Goal: Entertainment & Leisure: Consume media (video, audio)

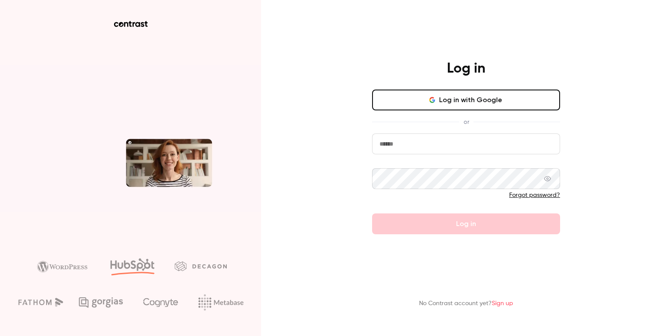
click at [413, 154] on input "email" at bounding box center [466, 144] width 188 height 21
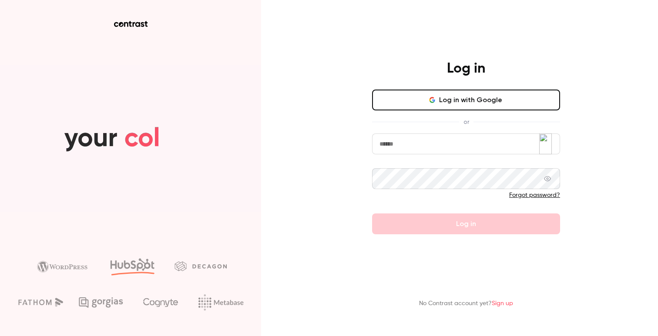
click at [445, 100] on button "Log in with Google" at bounding box center [466, 100] width 188 height 21
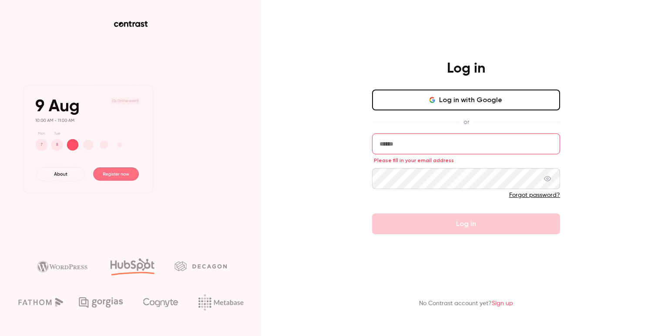
click at [484, 107] on button "Log in with Google" at bounding box center [466, 100] width 188 height 21
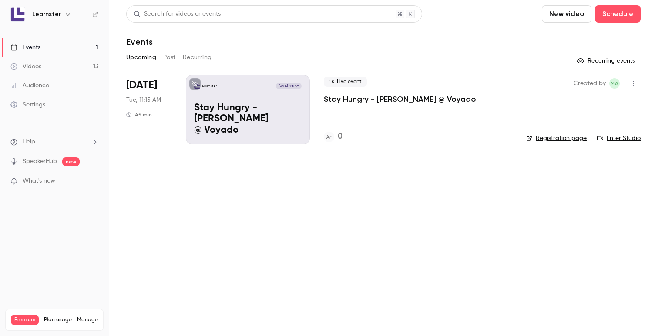
click at [257, 108] on div "Learnster [DATE] 11:15 AM Stay Hungry - [PERSON_NAME] @ Voyado" at bounding box center [248, 110] width 124 height 70
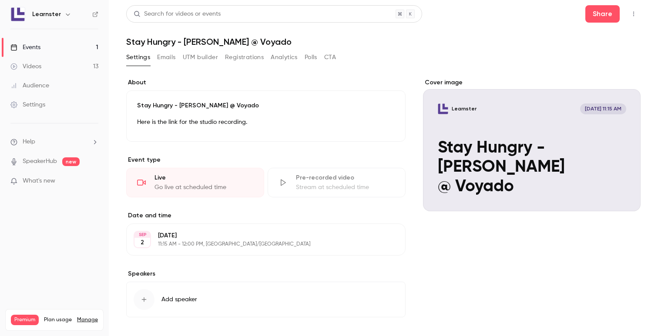
click at [630, 11] on icon "button" at bounding box center [633, 14] width 7 height 6
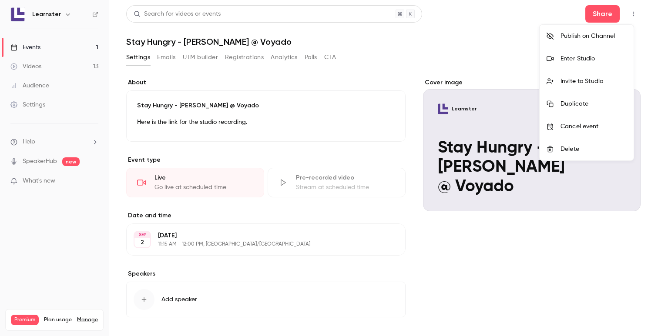
click at [598, 61] on div "Enter Studio" at bounding box center [593, 58] width 66 height 9
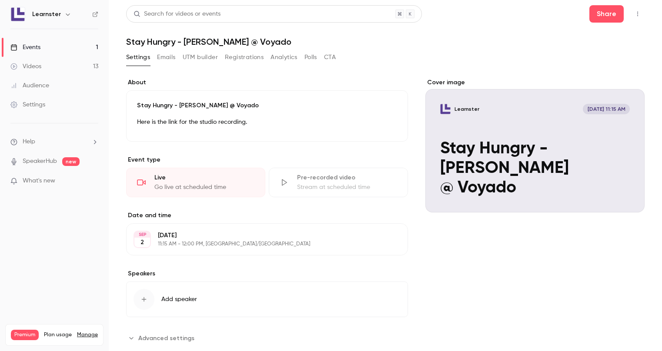
click at [34, 67] on div "Videos" at bounding box center [25, 66] width 31 height 9
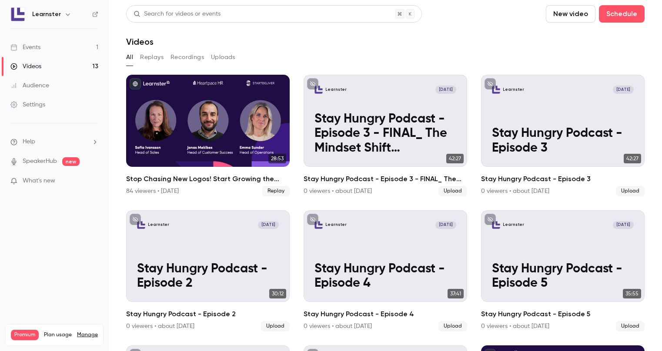
click at [575, 19] on button "New video" at bounding box center [571, 13] width 50 height 17
click at [565, 43] on li "Record" at bounding box center [589, 38] width 94 height 23
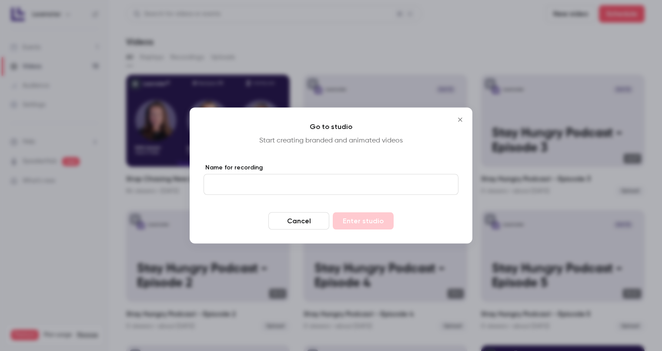
click at [290, 187] on input "Name for recording" at bounding box center [331, 184] width 255 height 21
type input "*"
type input "**********"
click at [376, 220] on button "Enter studio" at bounding box center [363, 221] width 61 height 17
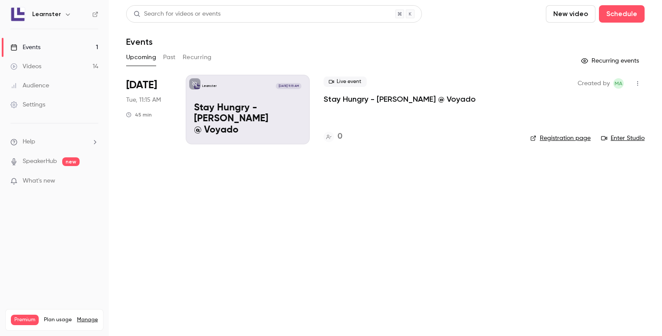
click at [45, 66] on link "Videos 14" at bounding box center [54, 66] width 109 height 19
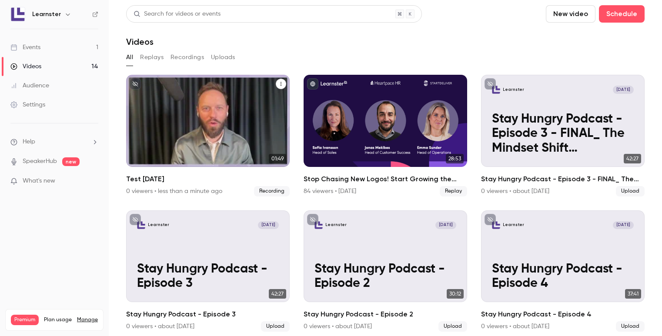
click at [197, 131] on div "Learnster Sep 2 Test 2 sept" at bounding box center [208, 121] width 164 height 92
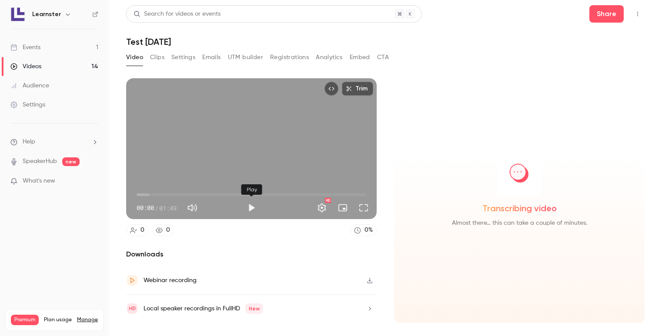
click at [250, 210] on button "Play" at bounding box center [251, 207] width 17 height 17
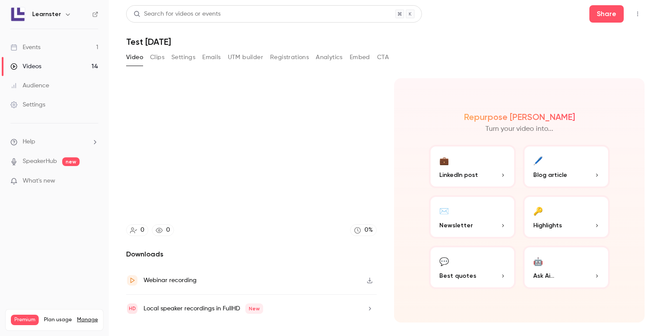
type input "*****"
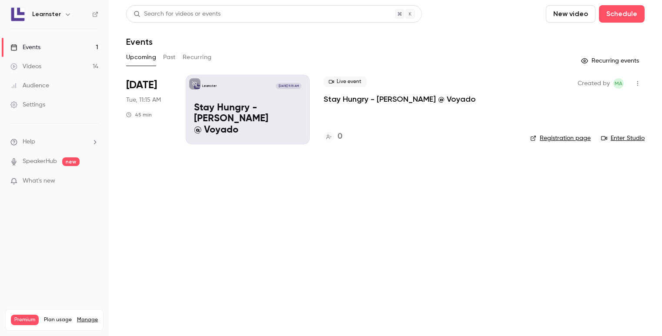
click at [229, 119] on p "Stay Hungry - [PERSON_NAME] @ Voyado" at bounding box center [247, 119] width 107 height 33
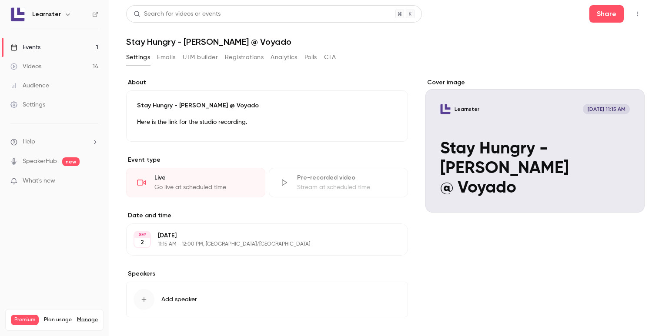
click at [634, 13] on icon "button" at bounding box center [637, 14] width 7 height 6
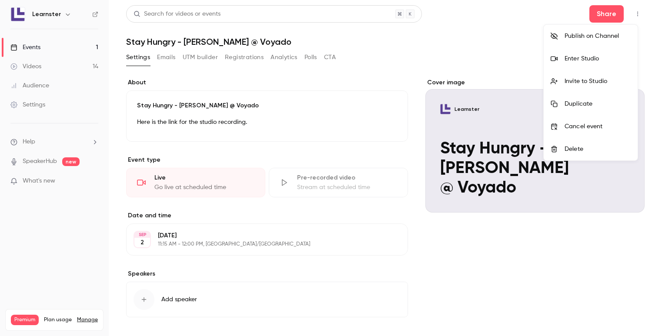
click at [592, 58] on div "Enter Studio" at bounding box center [598, 58] width 66 height 9
